Goal: Task Accomplishment & Management: Complete application form

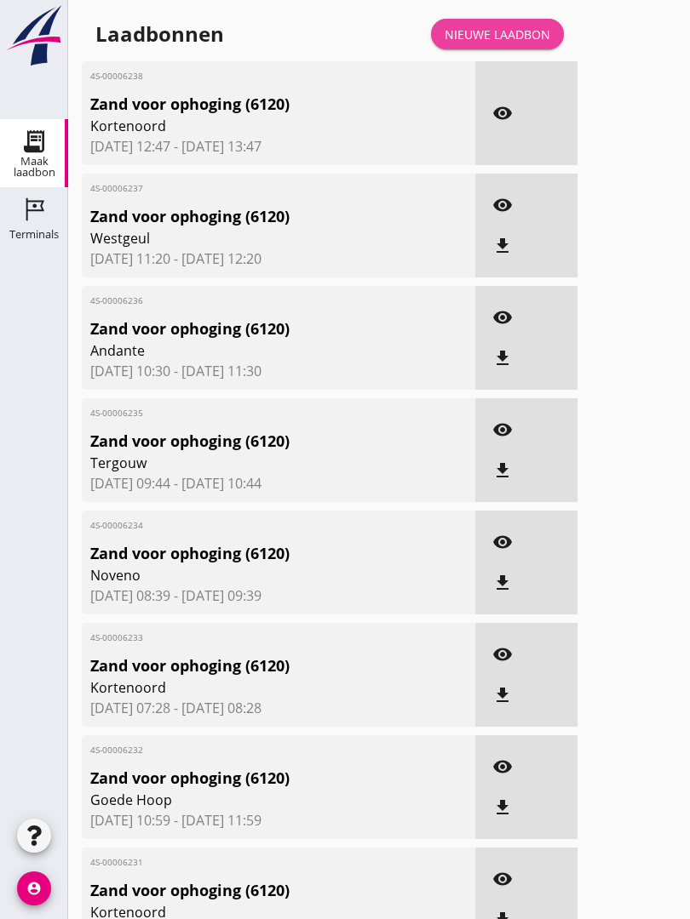
click at [504, 41] on link "Nieuwe laadbon" at bounding box center [497, 34] width 133 height 31
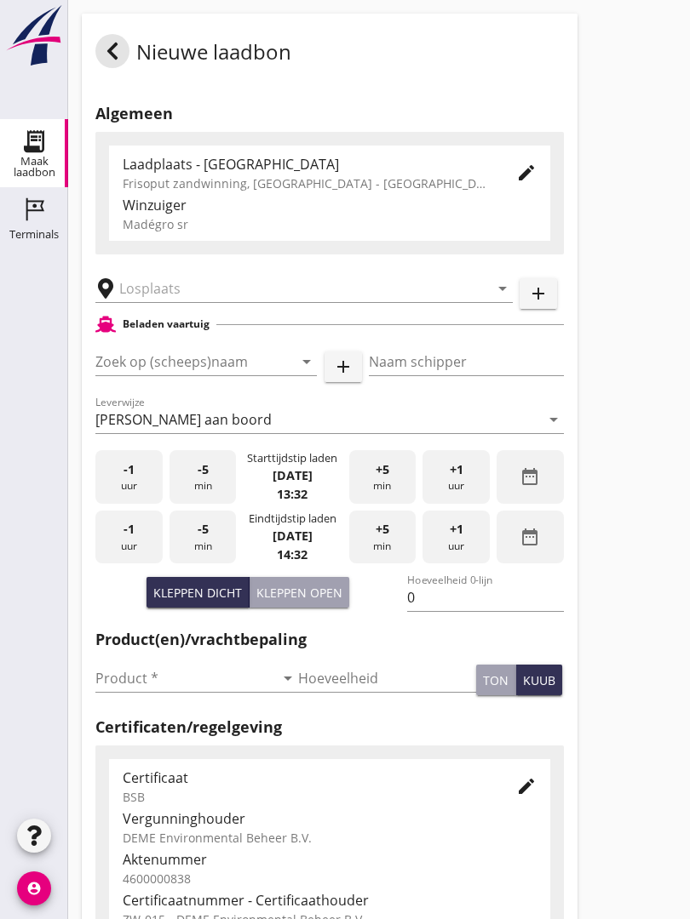
click at [189, 300] on input "text" at bounding box center [292, 288] width 346 height 27
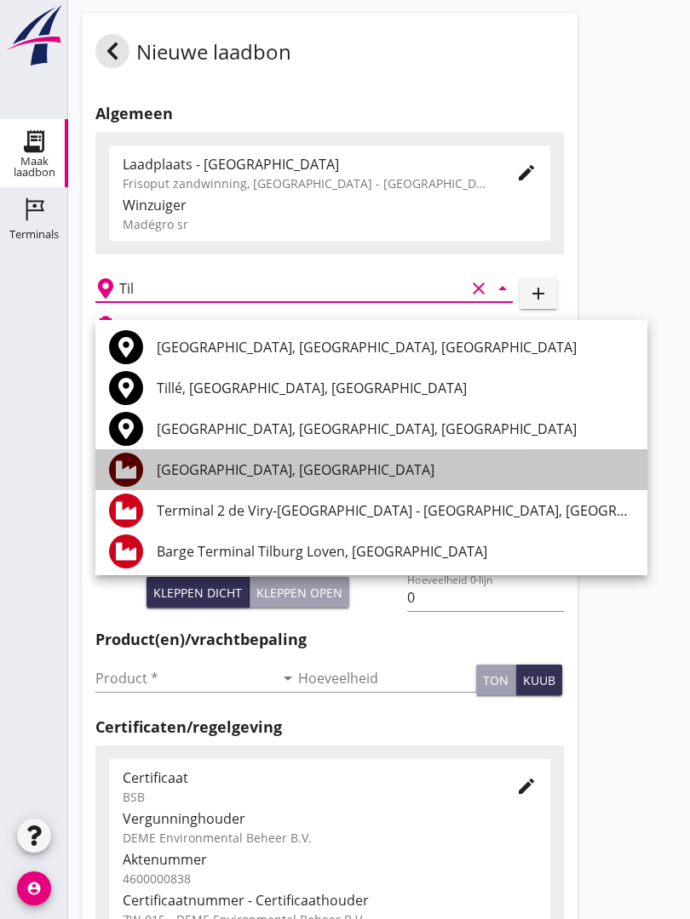
click at [298, 466] on div "[GEOGRAPHIC_DATA], [GEOGRAPHIC_DATA]" at bounding box center [395, 470] width 477 height 20
type input "[GEOGRAPHIC_DATA], [GEOGRAPHIC_DATA]"
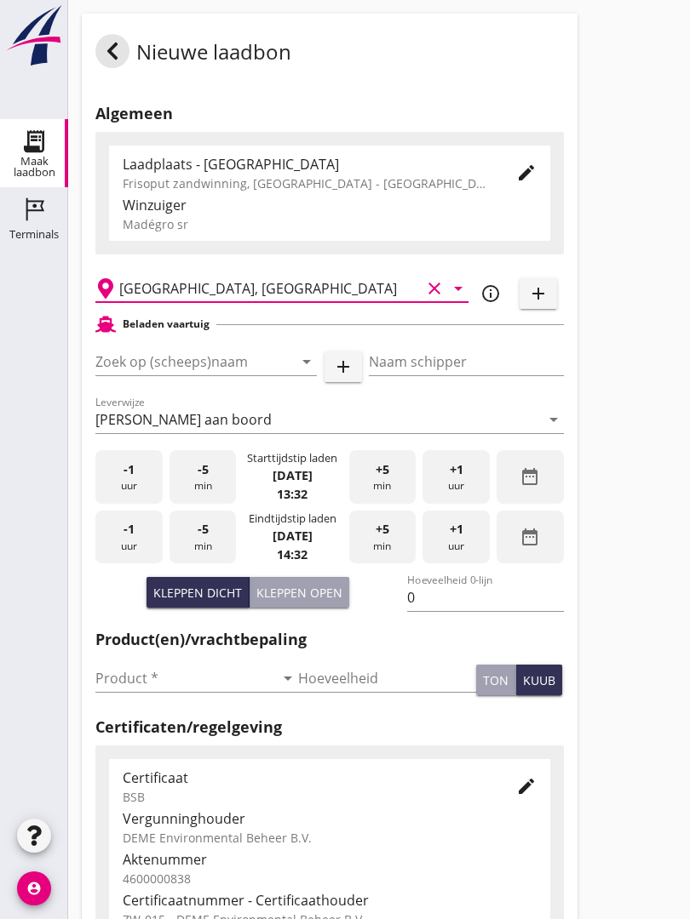
click at [234, 375] on input "Zoek op (scheeps)naam" at bounding box center [182, 361] width 174 height 27
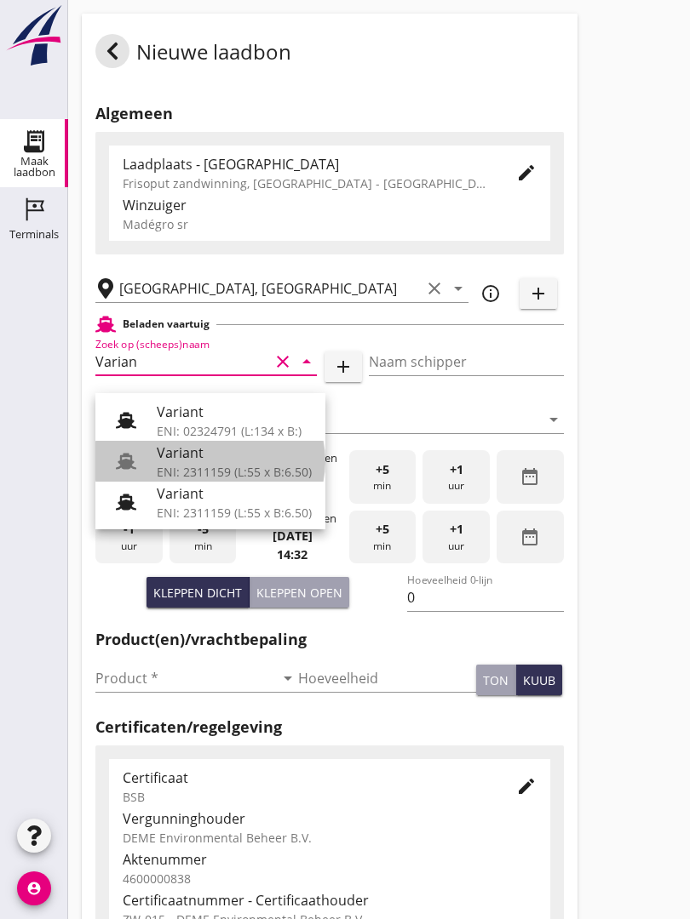
click at [207, 468] on div "ENI: 2311159 (L:55 x B:6.50)" at bounding box center [234, 472] width 155 height 18
type input "Variant"
type input "[PERSON_NAME]"
type input "337"
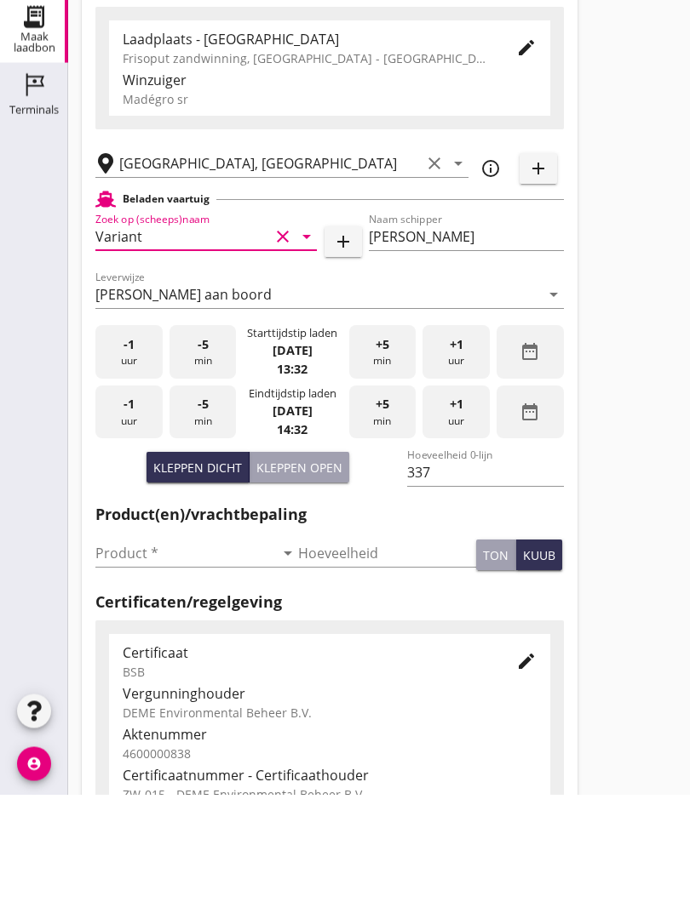
click at [134, 665] on input "Product *" at bounding box center [184, 678] width 179 height 27
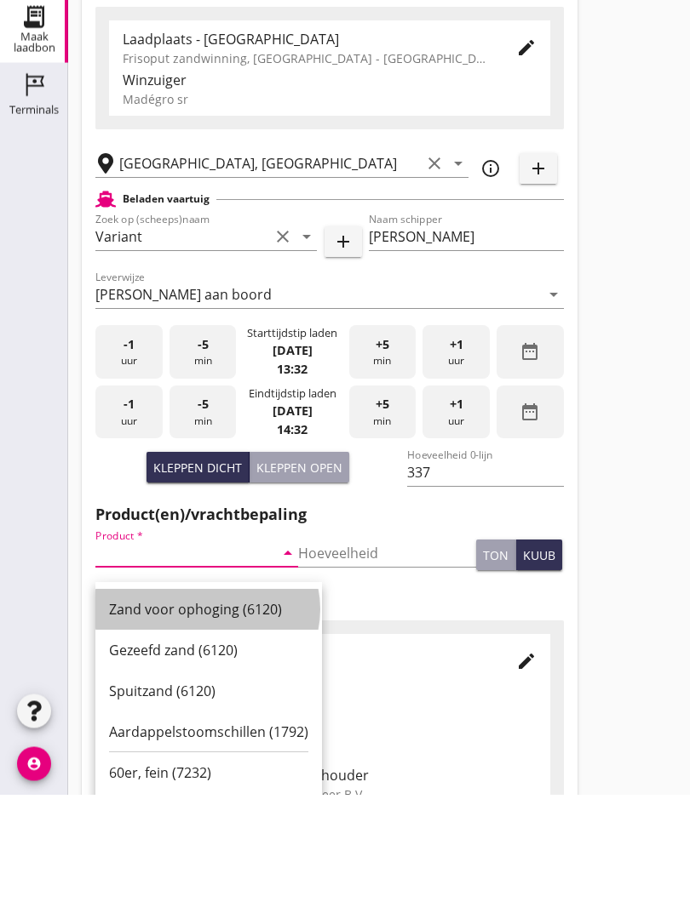
click at [203, 724] on div "Zand voor ophoging (6120)" at bounding box center [208, 734] width 199 height 20
type input "Zand voor ophoging (6120)"
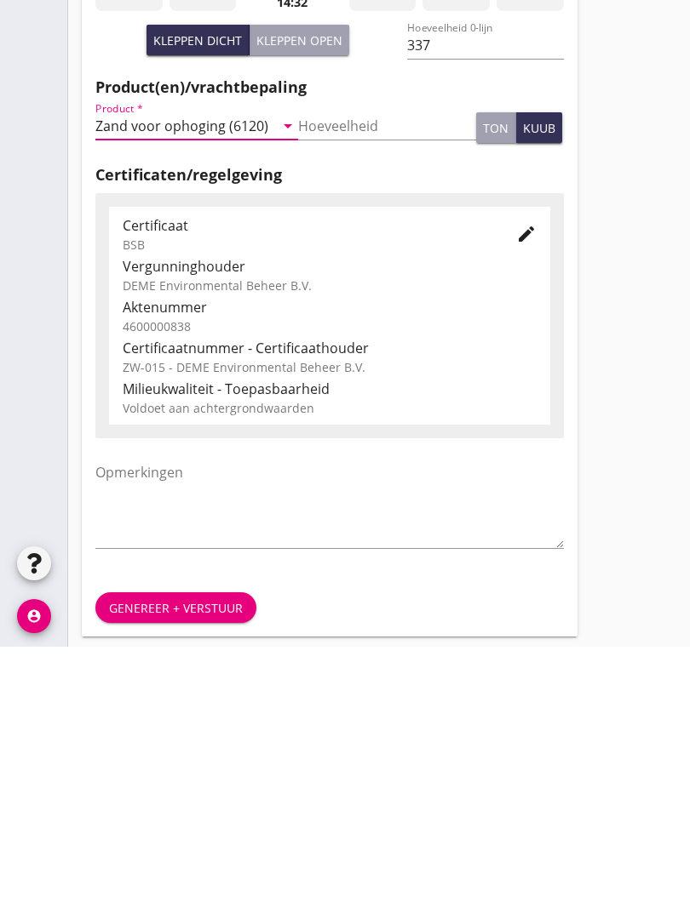
scroll to position [298, 0]
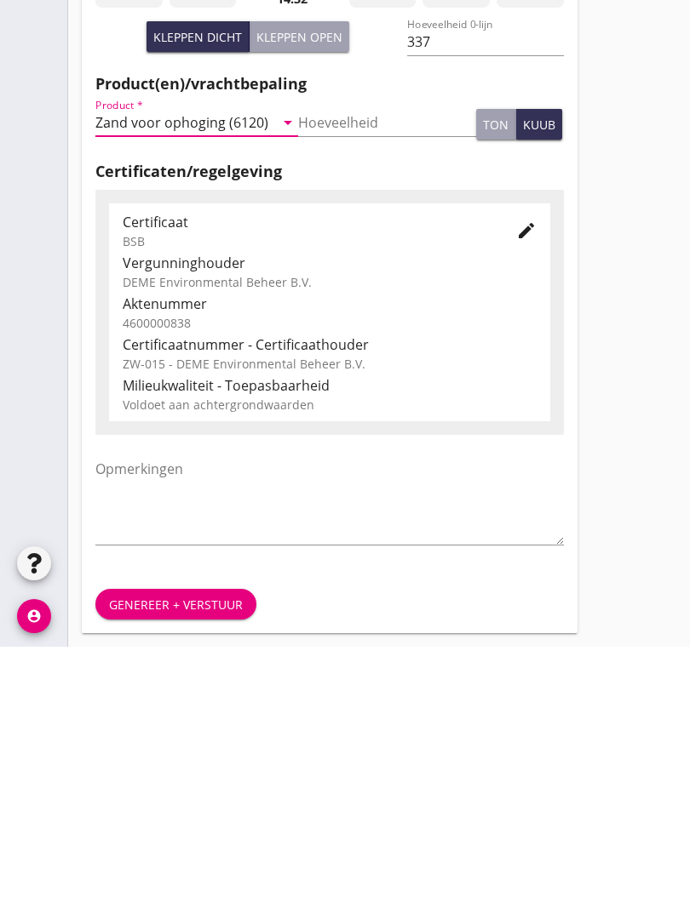
click at [201, 868] on div "Genereer + verstuur" at bounding box center [176, 877] width 134 height 18
